Goal: Information Seeking & Learning: Learn about a topic

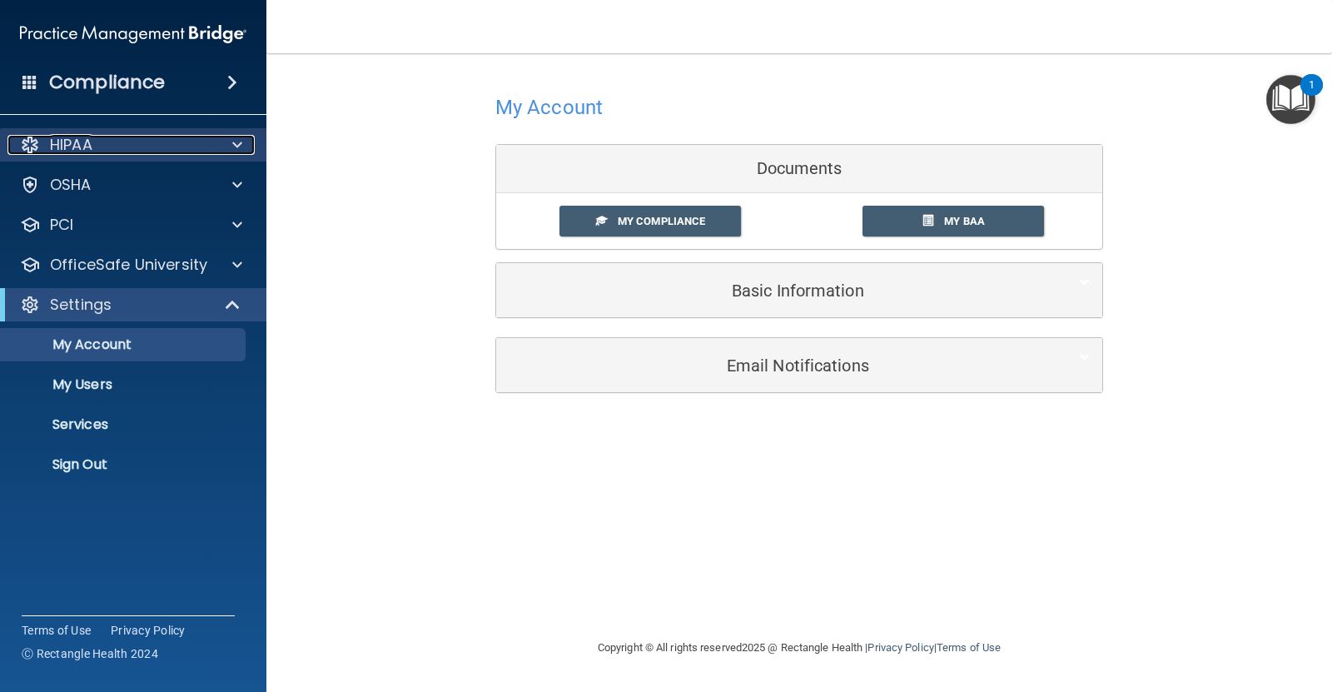
click at [176, 152] on div "HIPAA" at bounding box center [110, 145] width 206 height 20
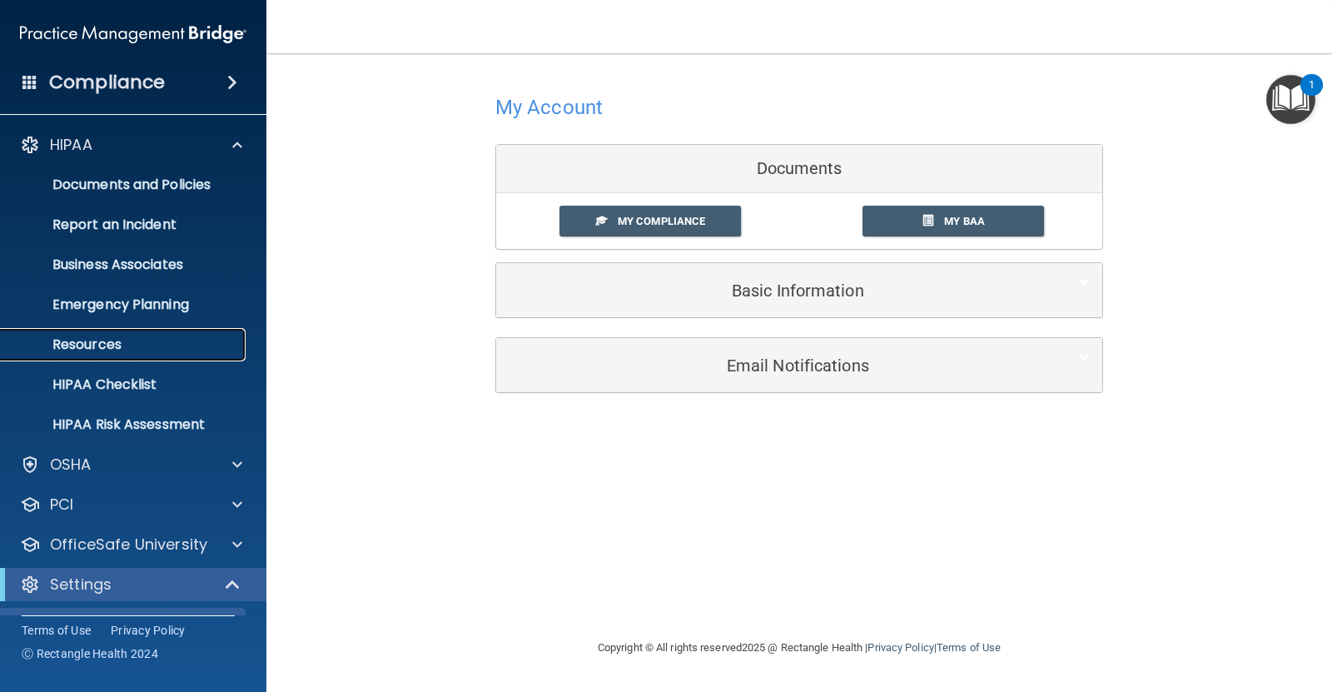
click at [157, 342] on p "Resources" at bounding box center [124, 344] width 227 height 17
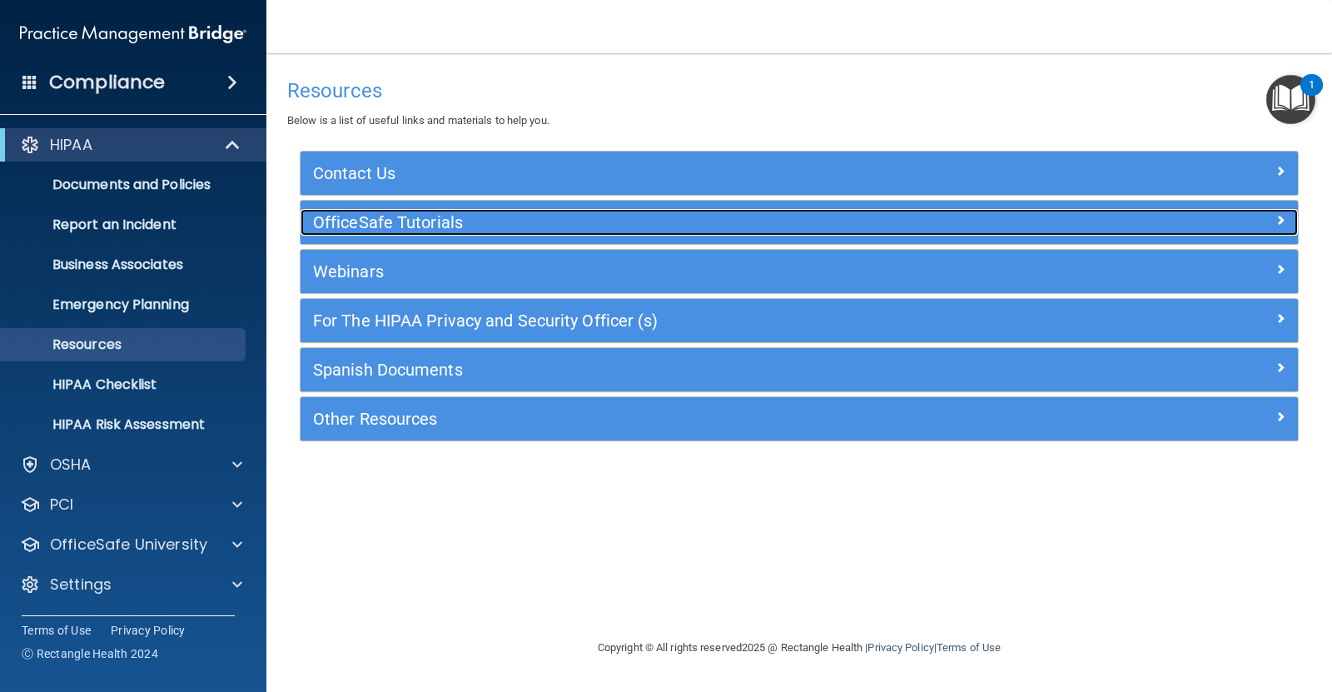
click at [1277, 225] on span at bounding box center [1281, 220] width 10 height 20
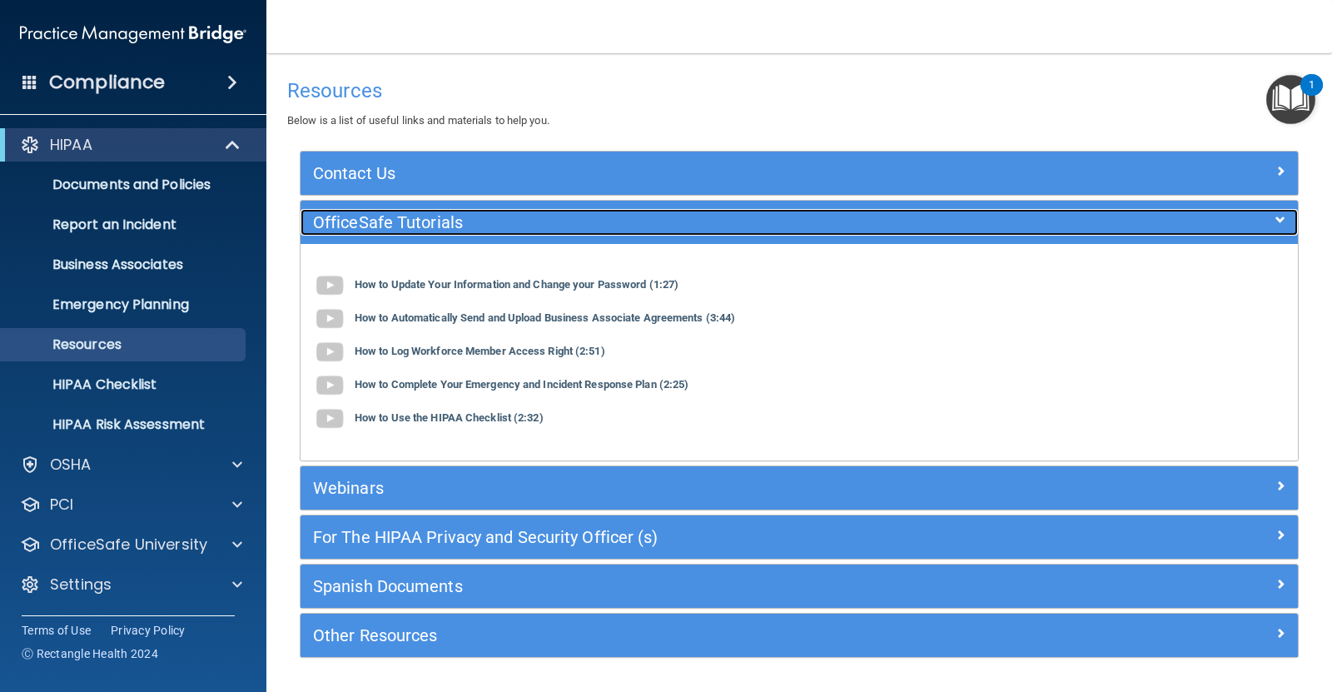
click at [1277, 225] on div at bounding box center [1174, 219] width 250 height 20
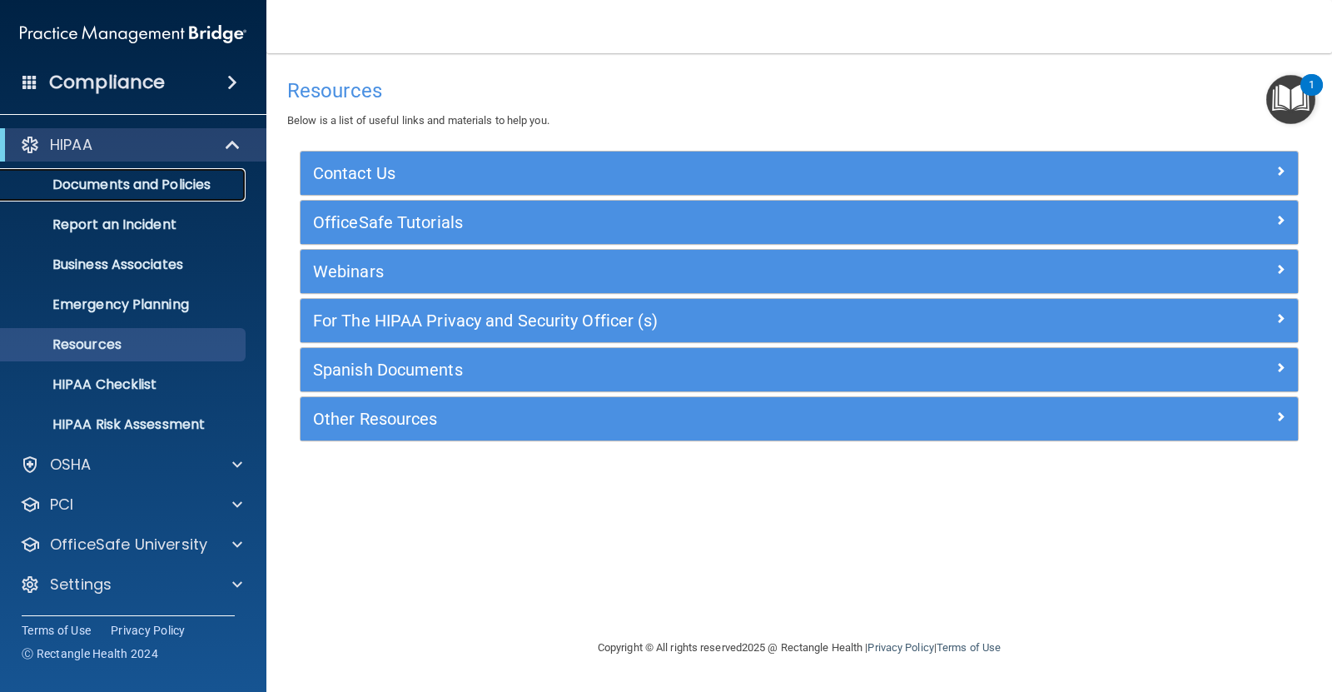
click at [96, 188] on p "Documents and Policies" at bounding box center [124, 185] width 227 height 17
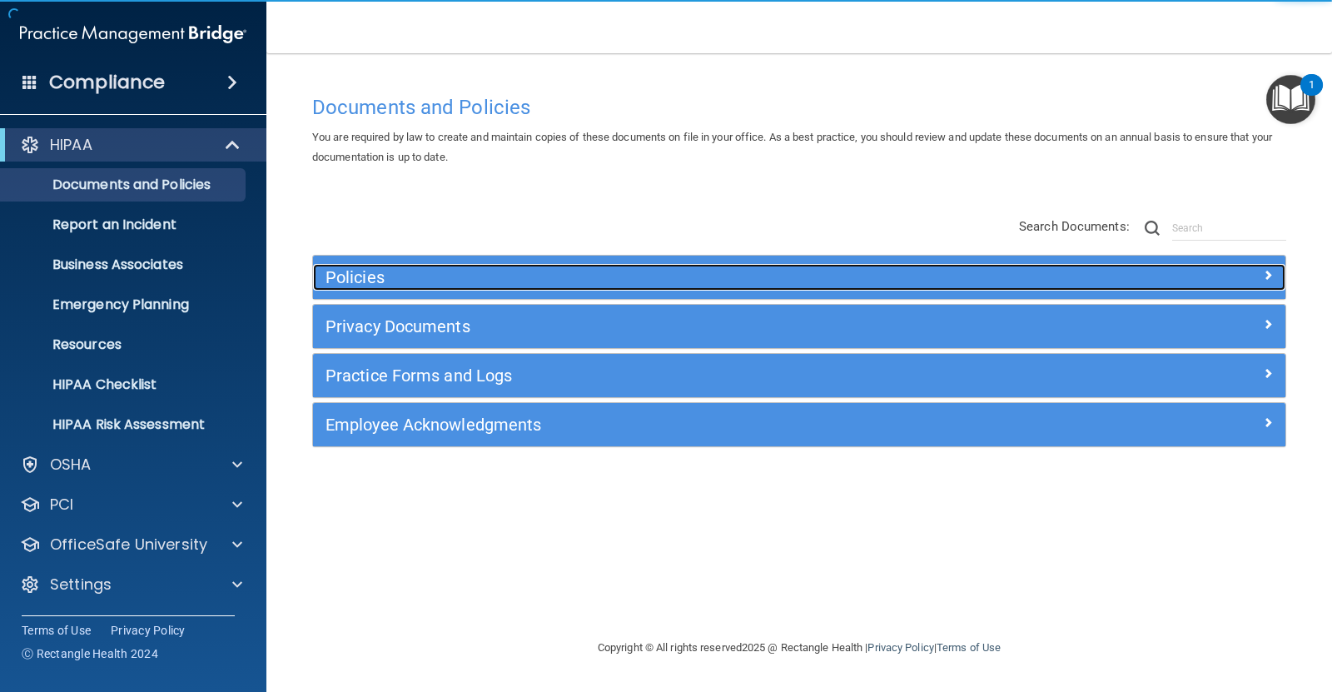
click at [1263, 276] on span at bounding box center [1268, 275] width 10 height 20
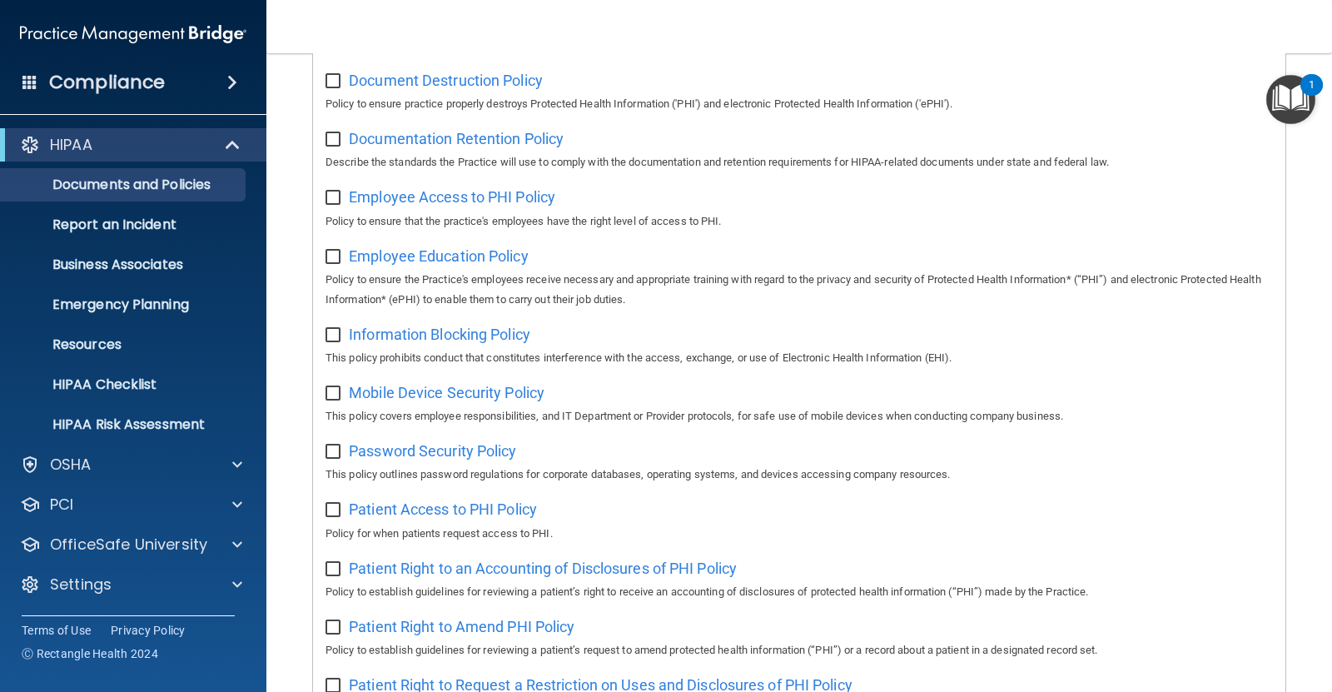
scroll to position [500, 0]
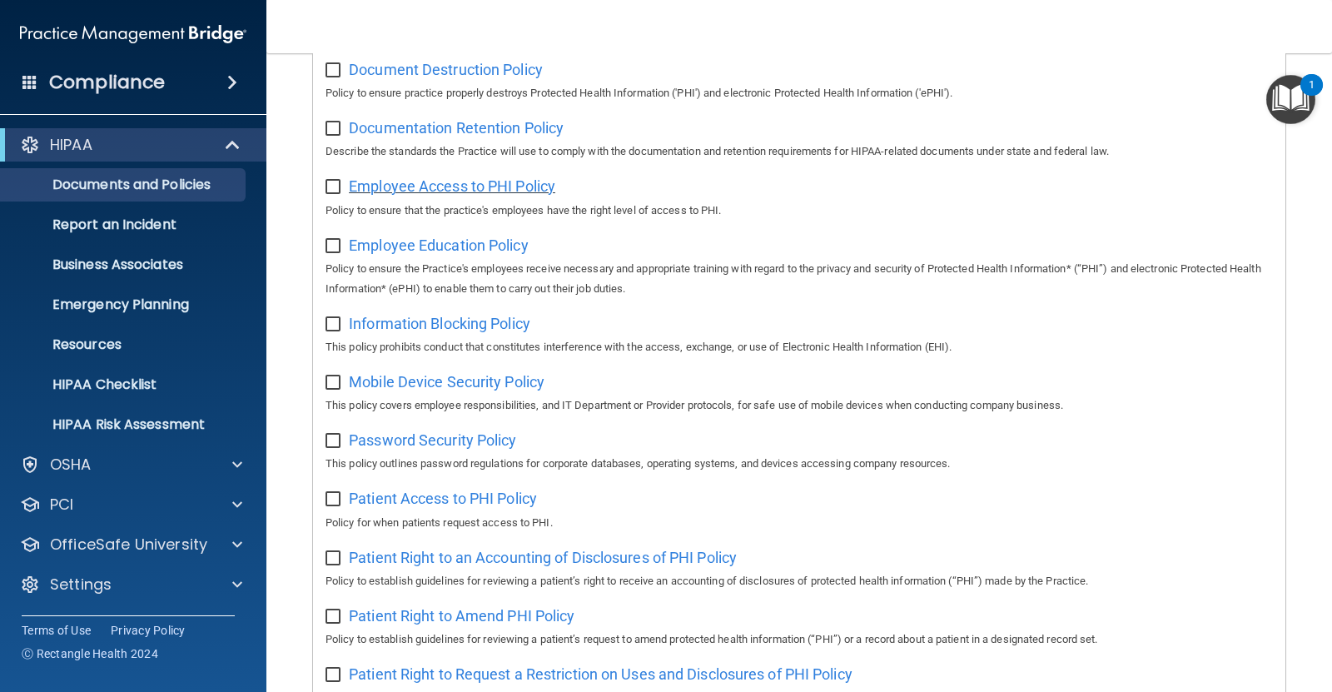
click at [442, 192] on span "Employee Access to PHI Policy" at bounding box center [452, 185] width 206 height 17
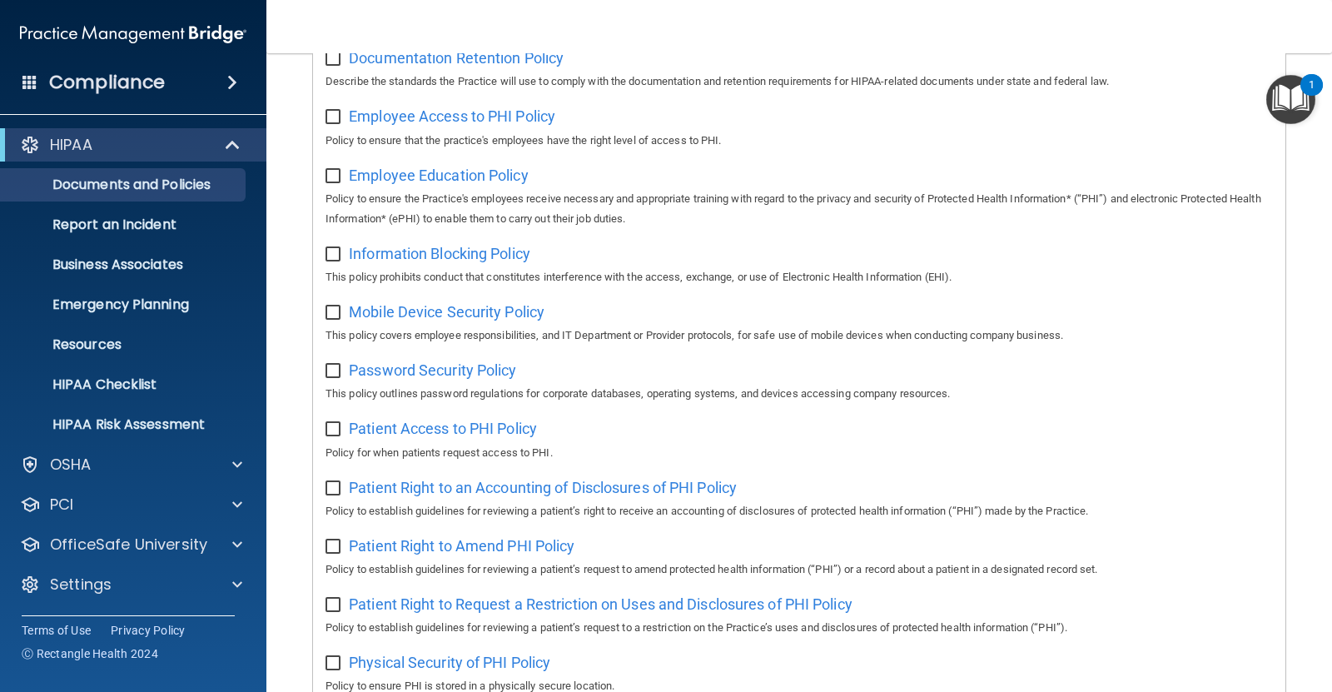
scroll to position [583, 0]
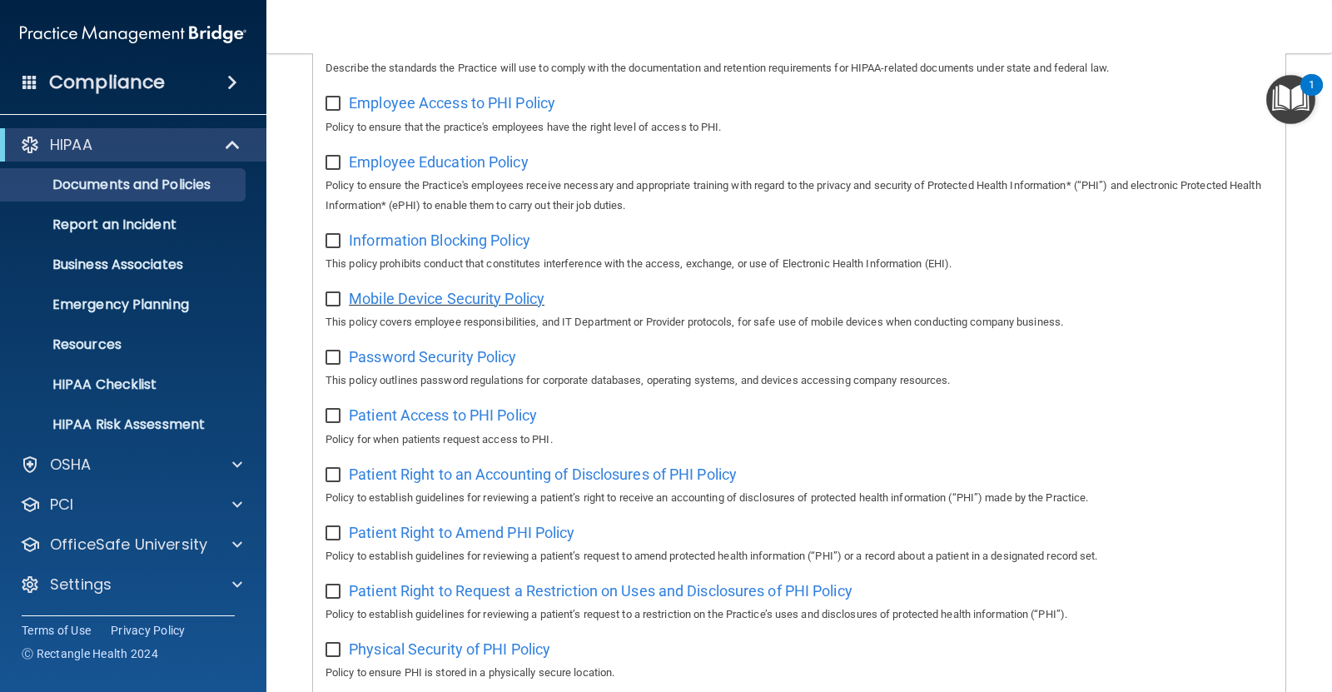
click at [426, 304] on span "Mobile Device Security Policy" at bounding box center [447, 298] width 196 height 17
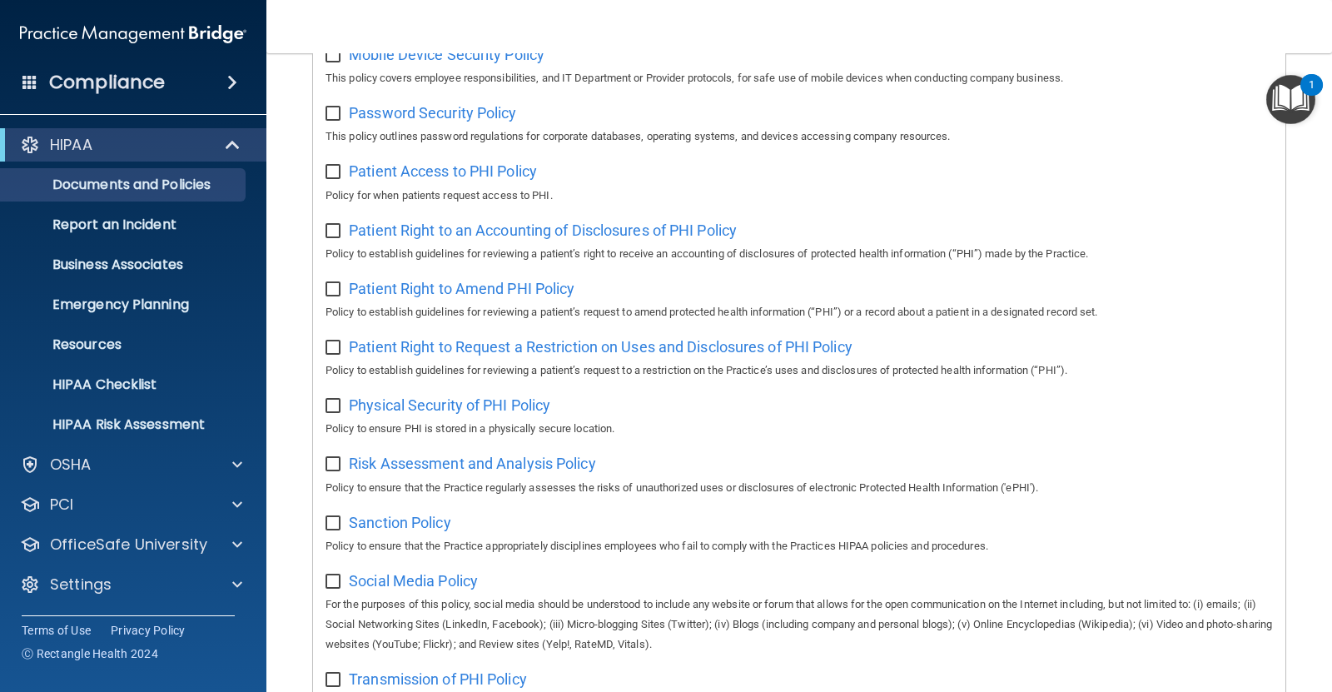
scroll to position [833, 0]
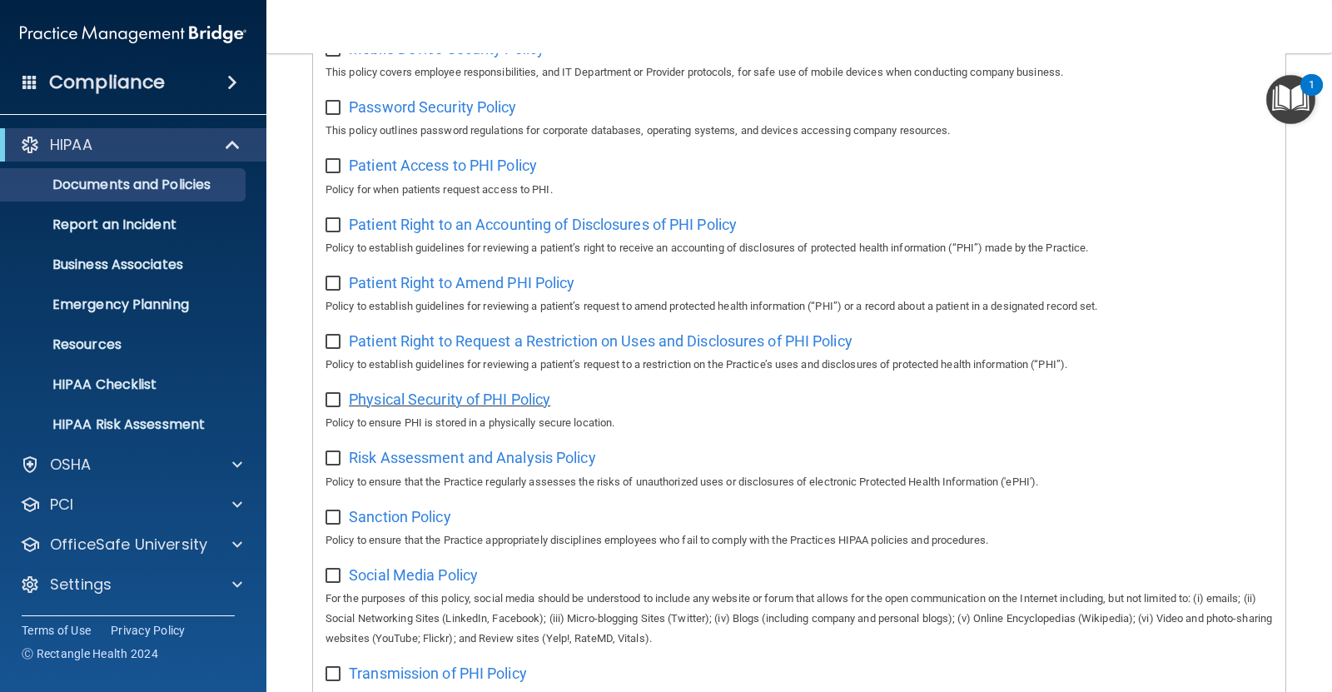
click at [486, 408] on span "Physical Security of PHI Policy" at bounding box center [450, 399] width 202 height 17
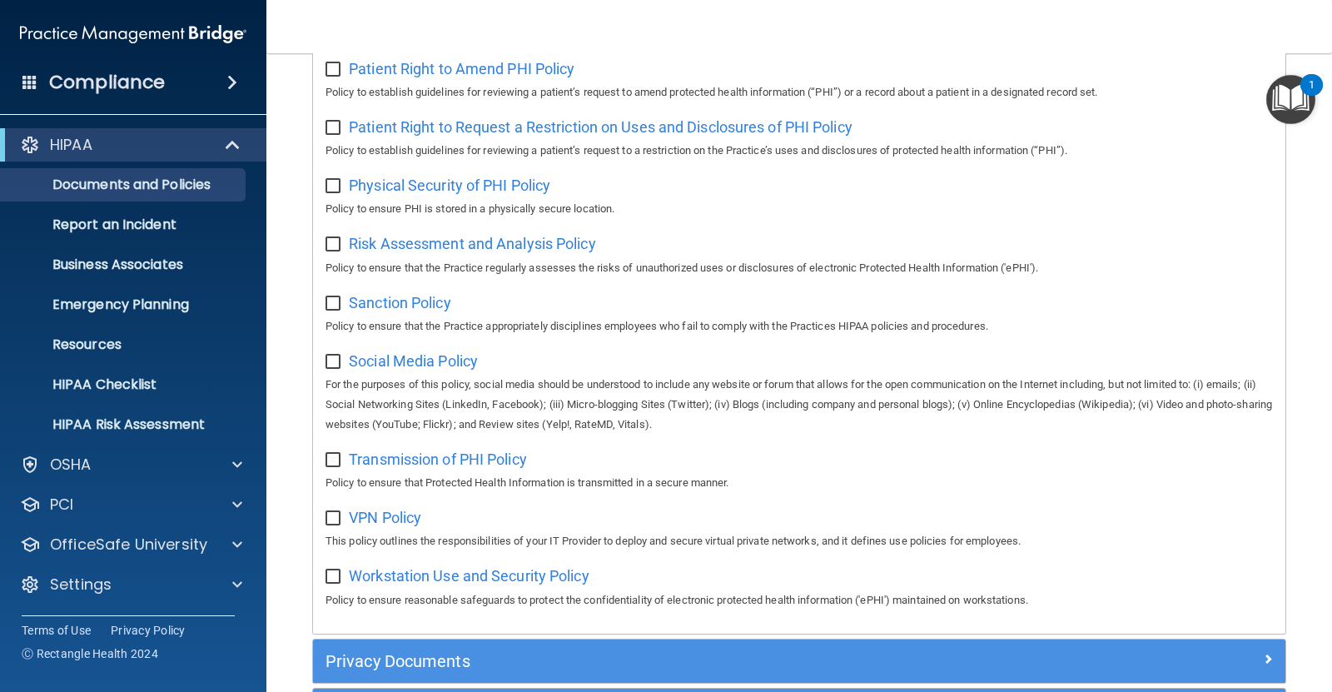
scroll to position [1082, 0]
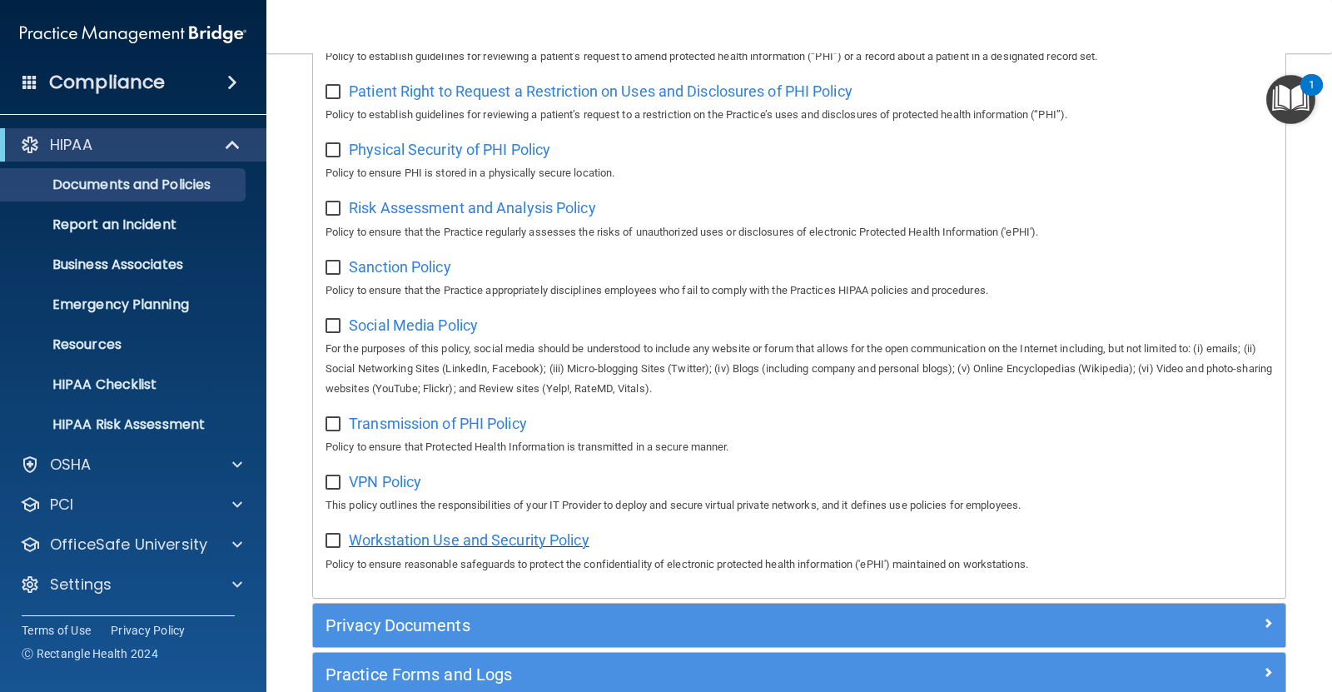
click at [470, 549] on span "Workstation Use and Security Policy" at bounding box center [469, 539] width 241 height 17
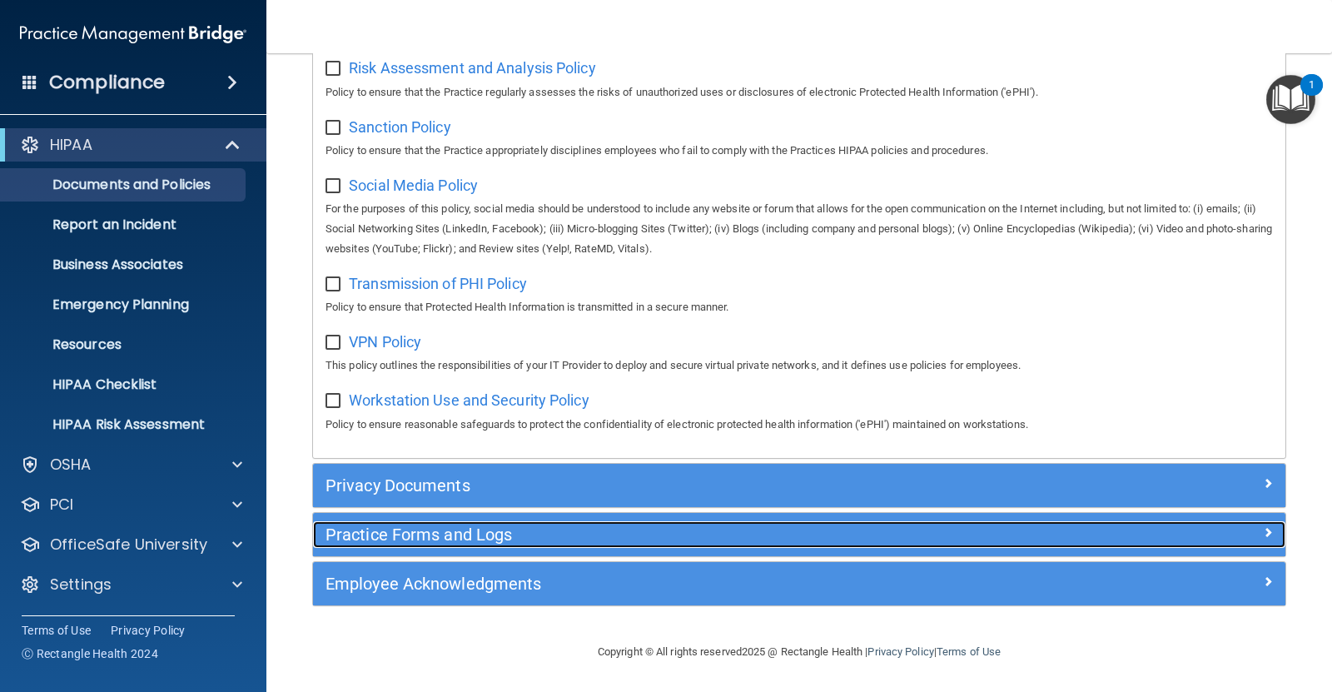
click at [696, 536] on h5 "Practice Forms and Logs" at bounding box center [678, 534] width 704 height 18
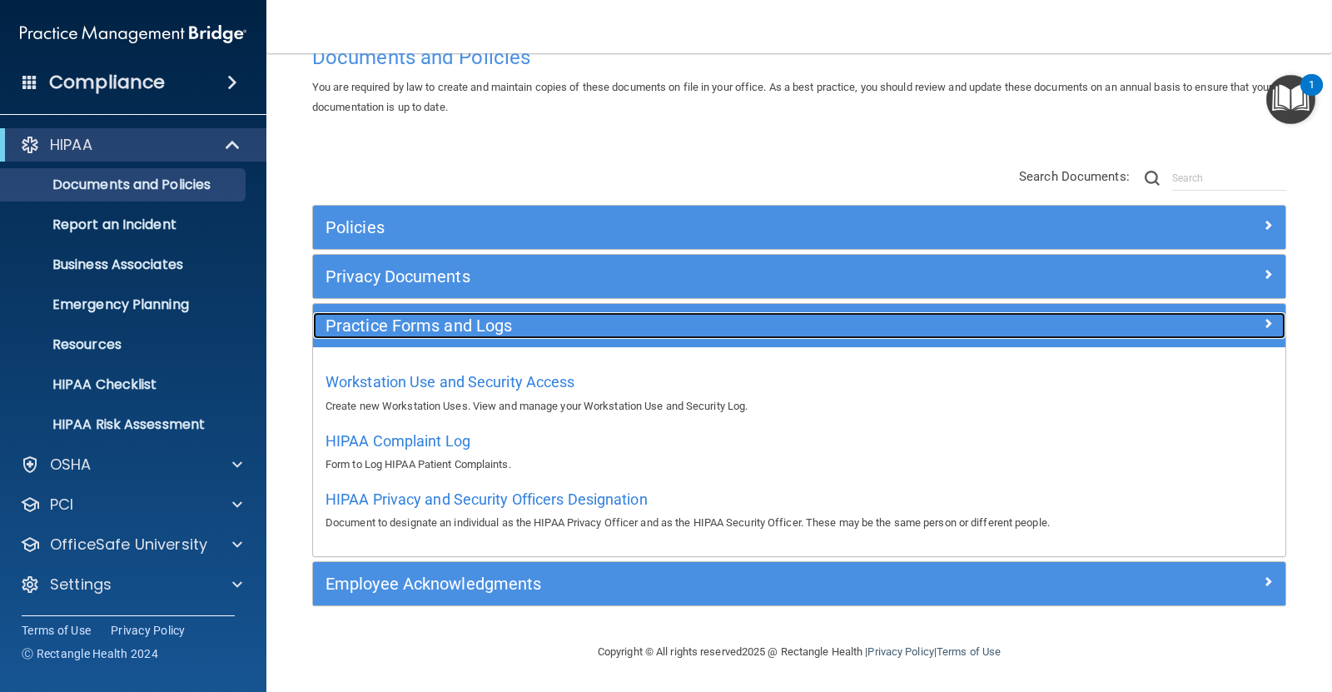
scroll to position [50, 0]
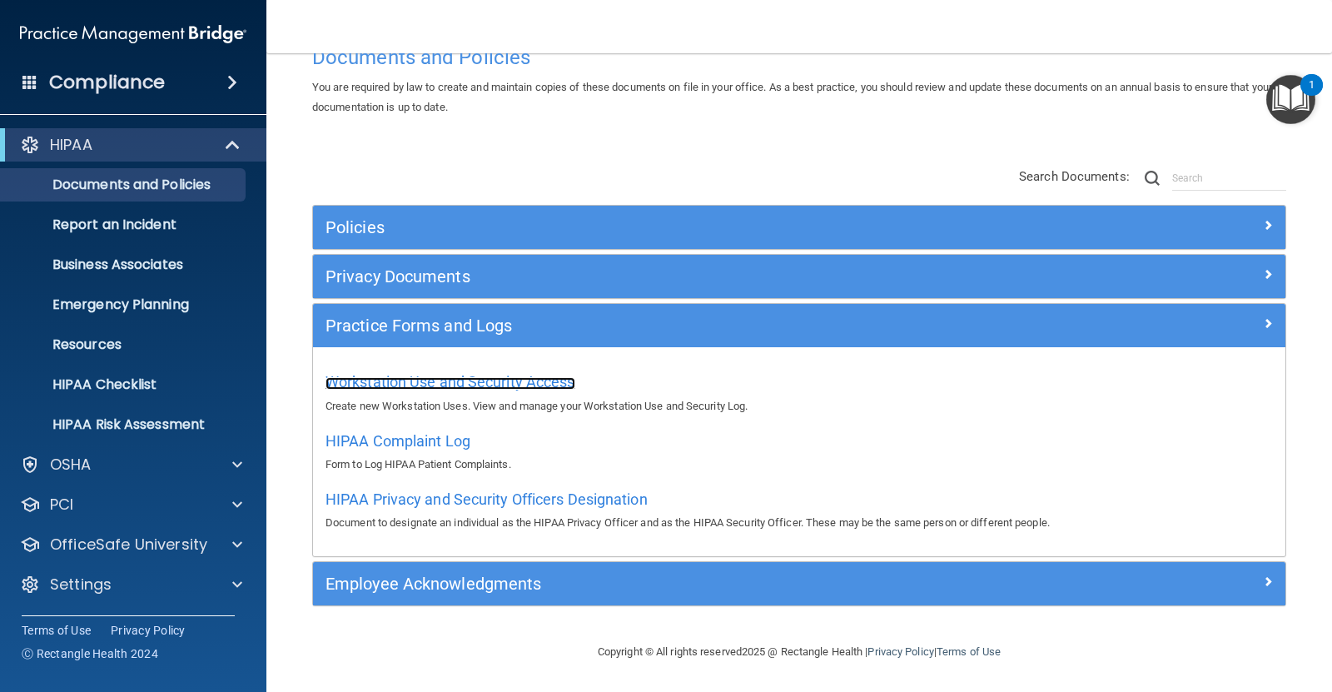
click at [511, 378] on span "Workstation Use and Security Access" at bounding box center [451, 381] width 250 height 17
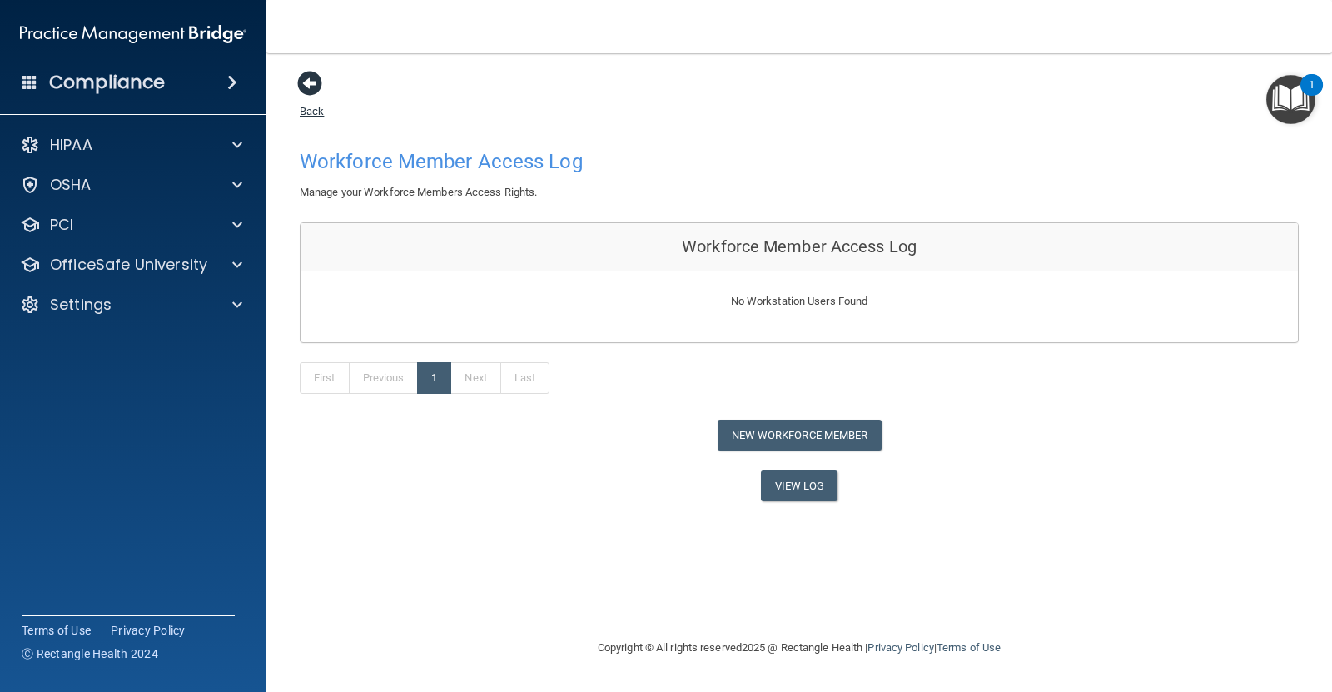
click at [306, 85] on span at bounding box center [309, 83] width 25 height 25
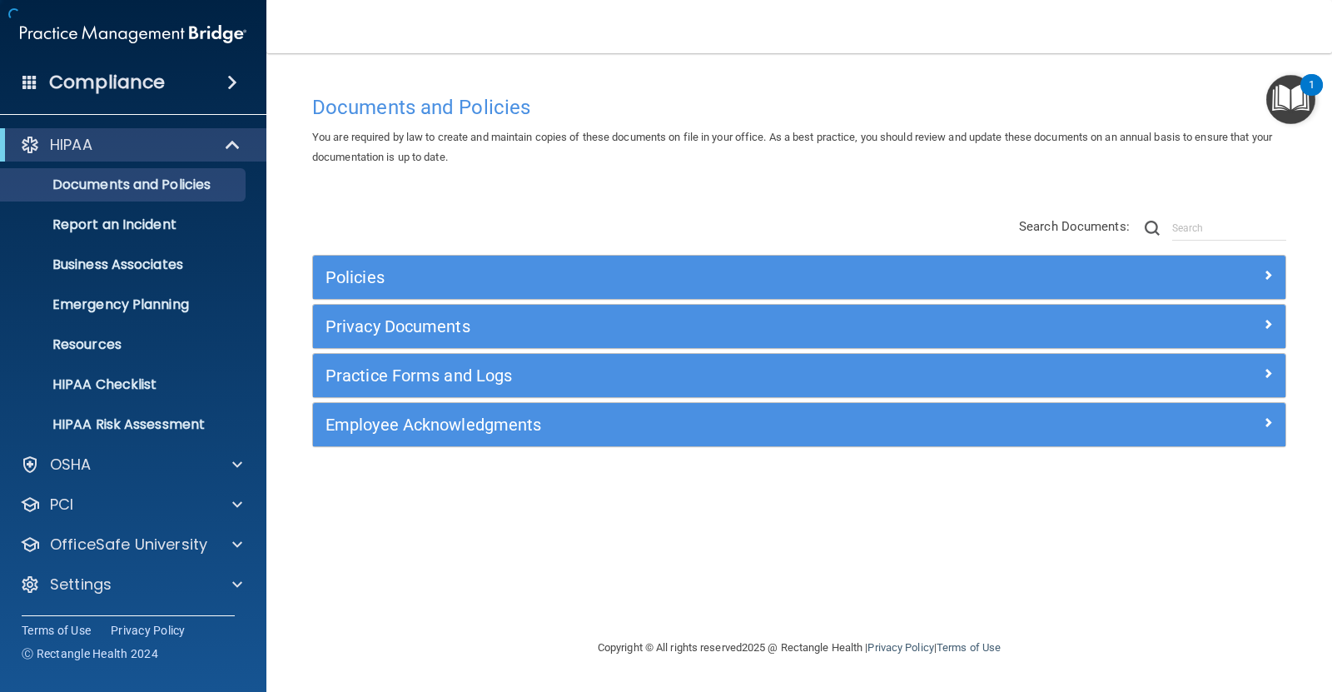
click at [306, 85] on div "Documents and Policies You are required by law to create and maintain copies of…" at bounding box center [799, 345] width 999 height 551
